Goal: Navigation & Orientation: Find specific page/section

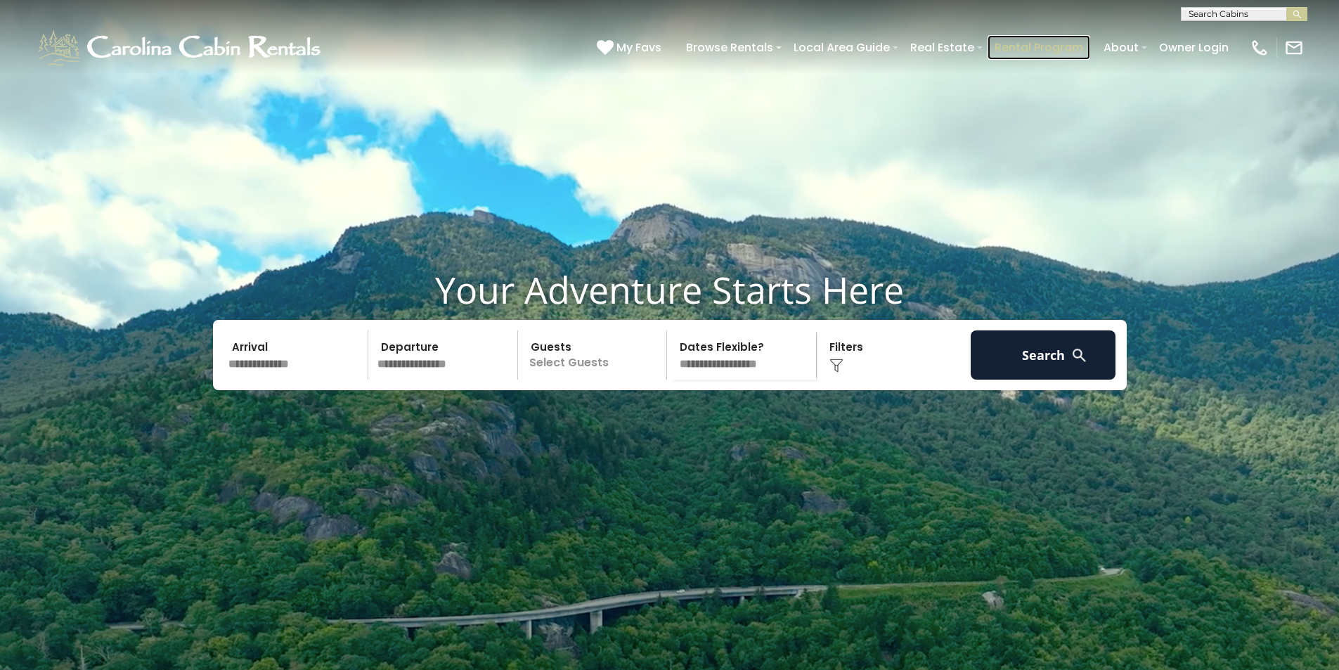
click at [1078, 39] on link "Rental Program" at bounding box center [1039, 47] width 103 height 25
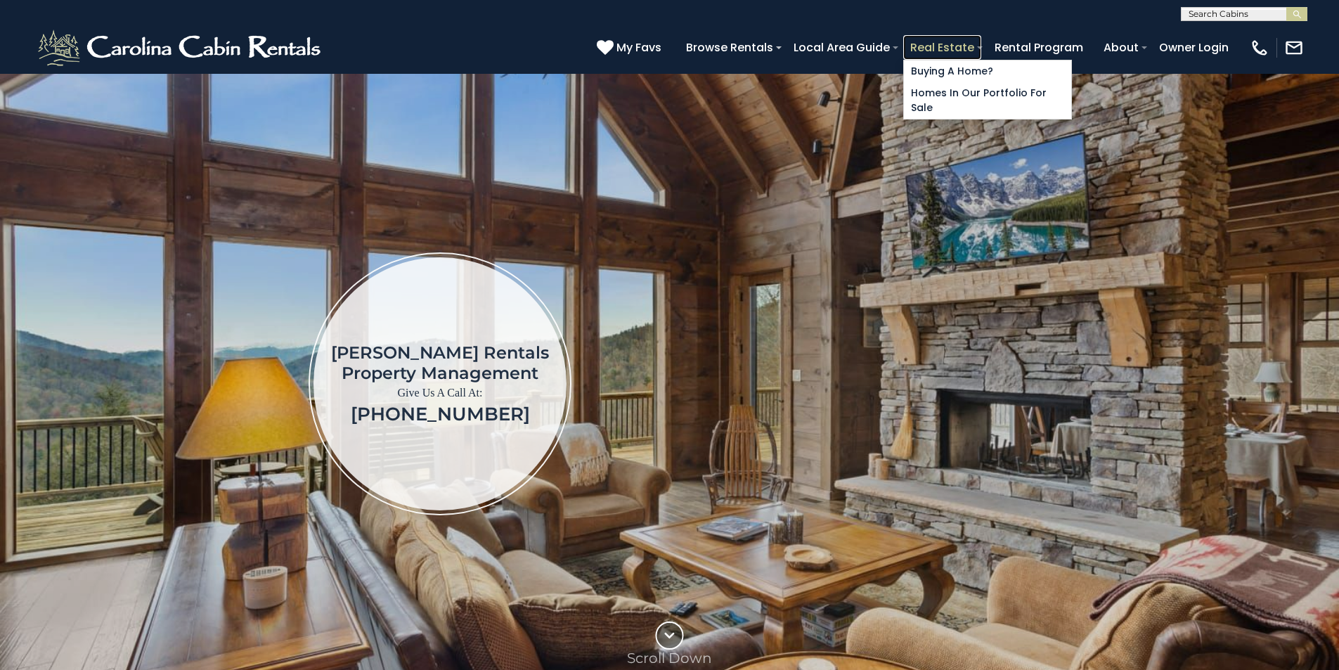
click at [981, 40] on link "Real Estate" at bounding box center [942, 47] width 78 height 25
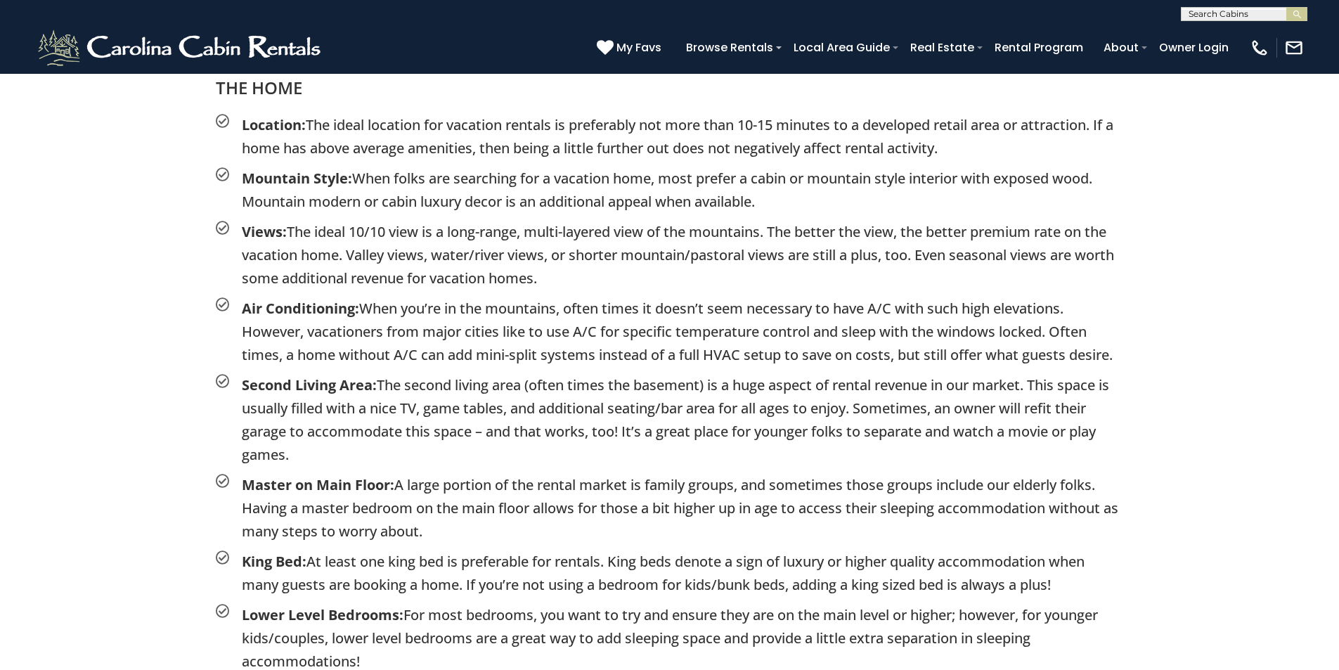
scroll to position [1974, 0]
